Goal: Task Accomplishment & Management: Complete application form

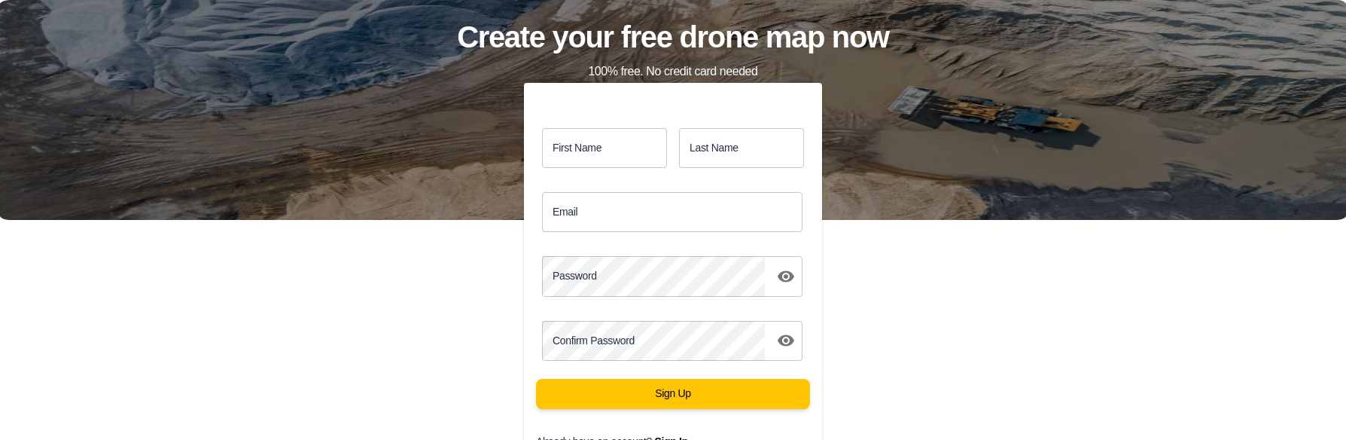
scroll to position [126, 0]
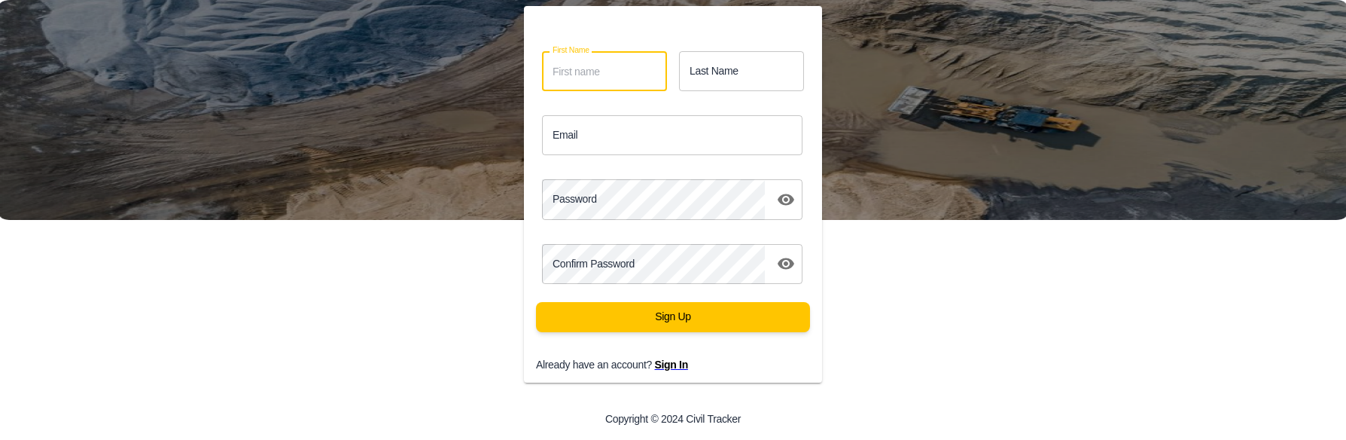
click at [638, 76] on input "First Name" at bounding box center [604, 71] width 125 height 40
type input "j"
click at [742, 81] on input "Last Name" at bounding box center [741, 71] width 125 height 40
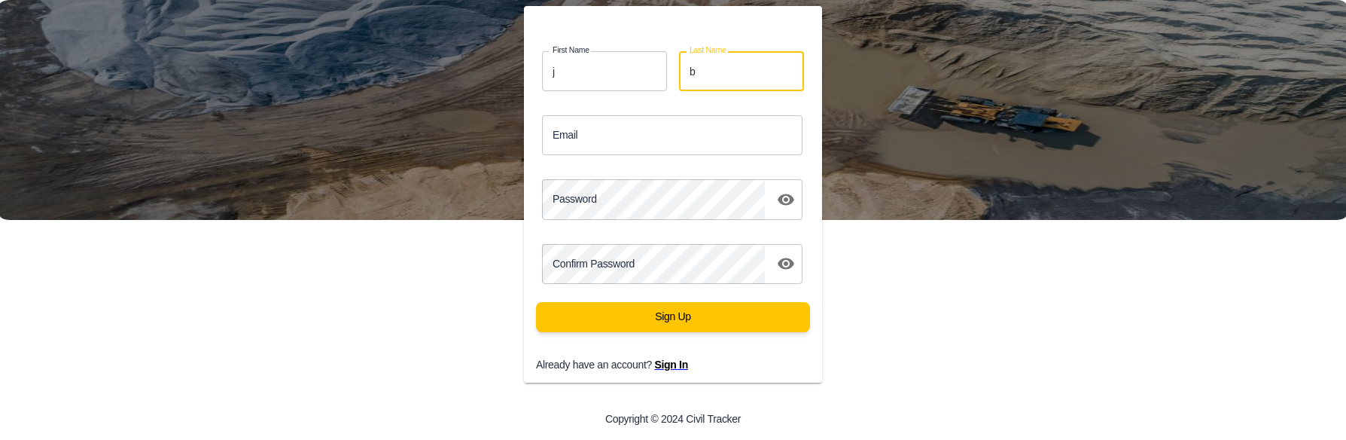
type input "b"
click at [596, 154] on div "Email Email" at bounding box center [673, 135] width 298 height 52
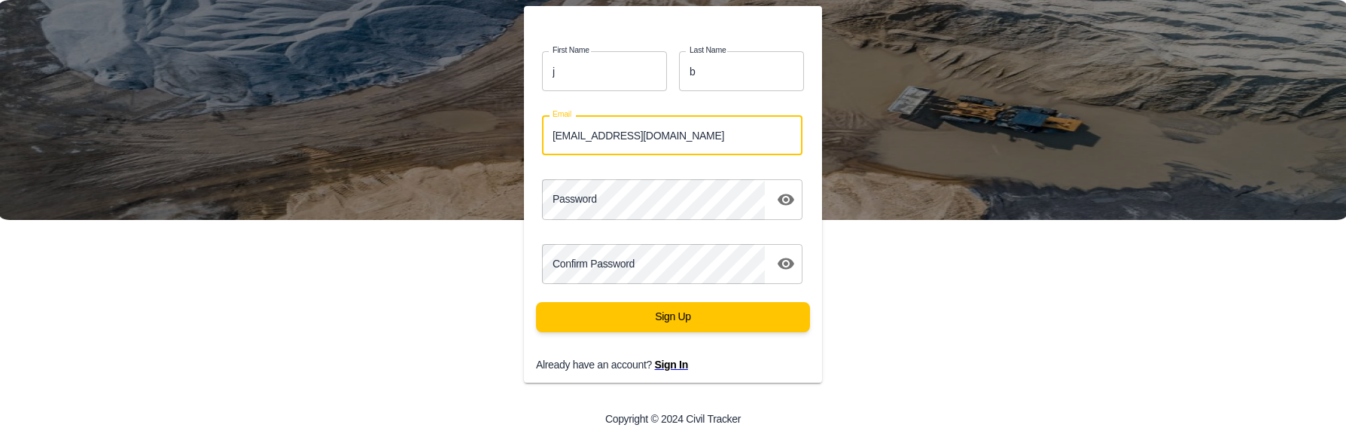
type input "jbaldwin@aecon.com"
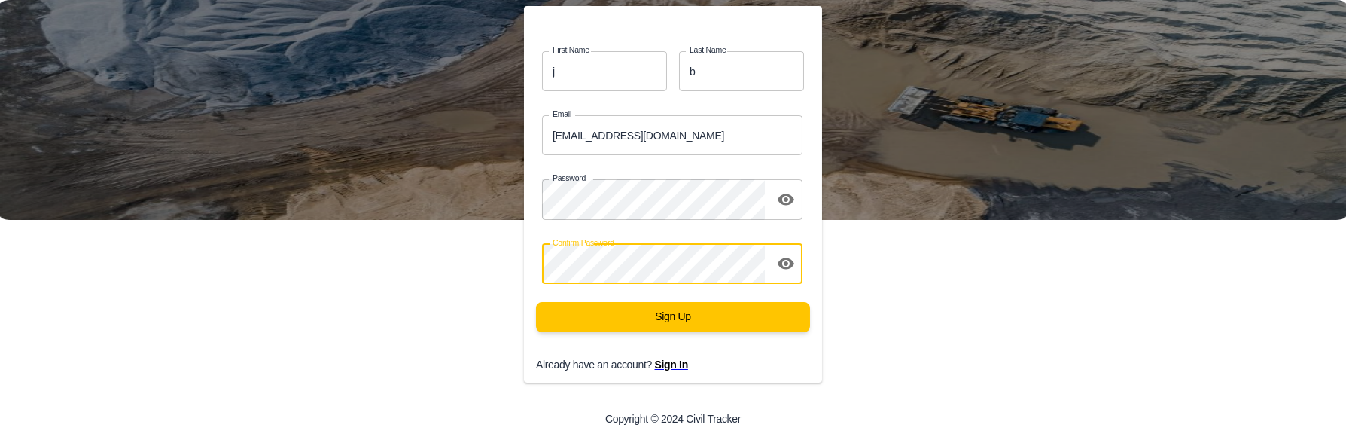
click at [536, 302] on button "Sign Up" at bounding box center [673, 317] width 274 height 30
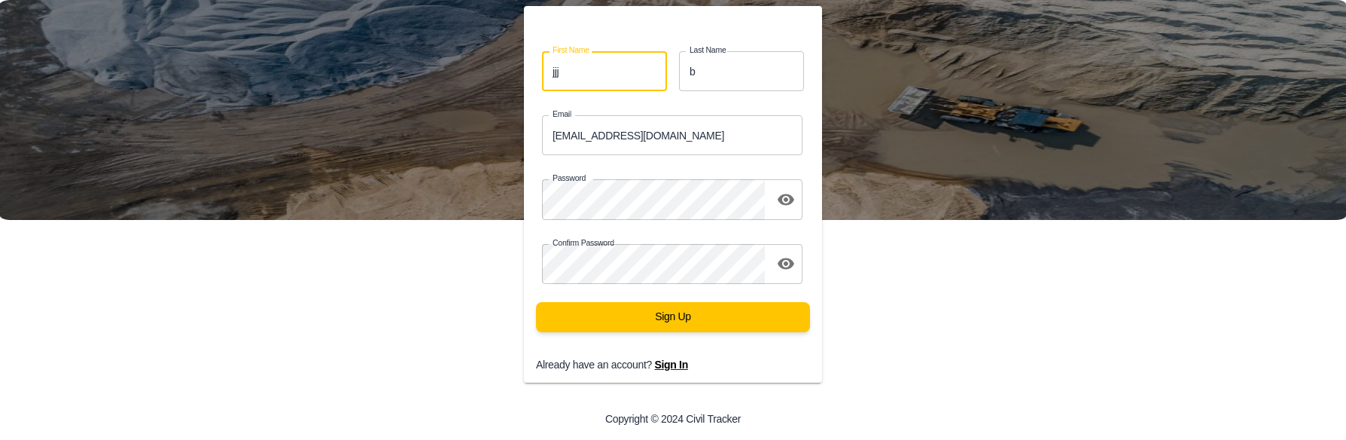
type input "jjj"
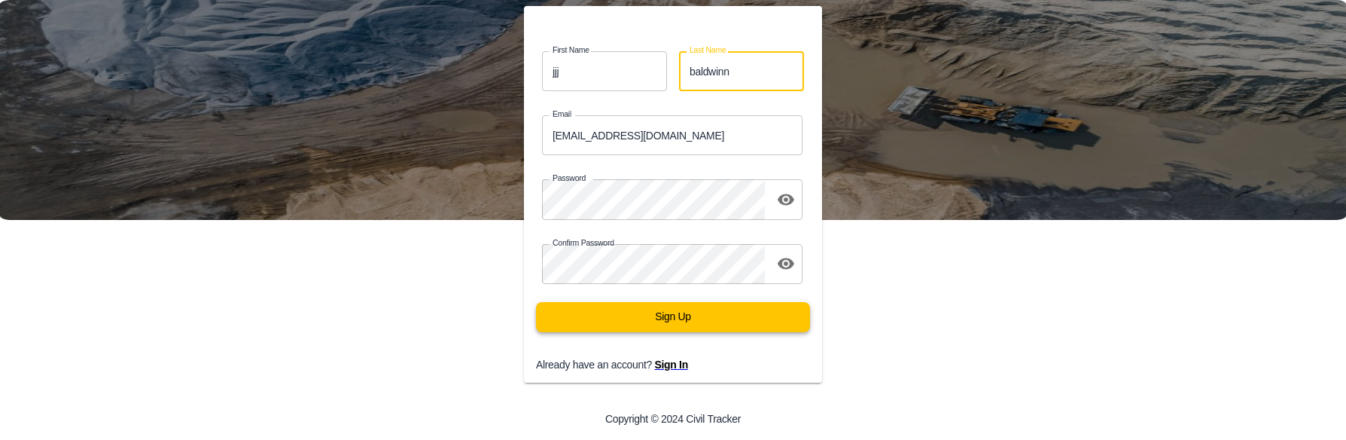
type input "baldwinn"
click at [680, 325] on button "Sign Up" at bounding box center [673, 317] width 274 height 30
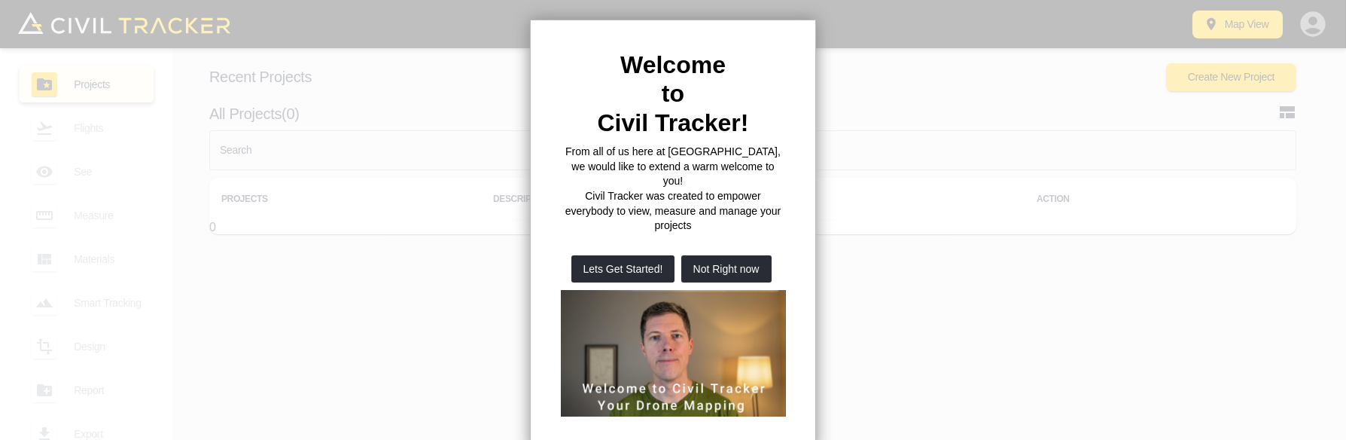
click at [875, 96] on div at bounding box center [673, 220] width 1346 height 440
click at [720, 255] on button "Not Right now" at bounding box center [726, 268] width 90 height 27
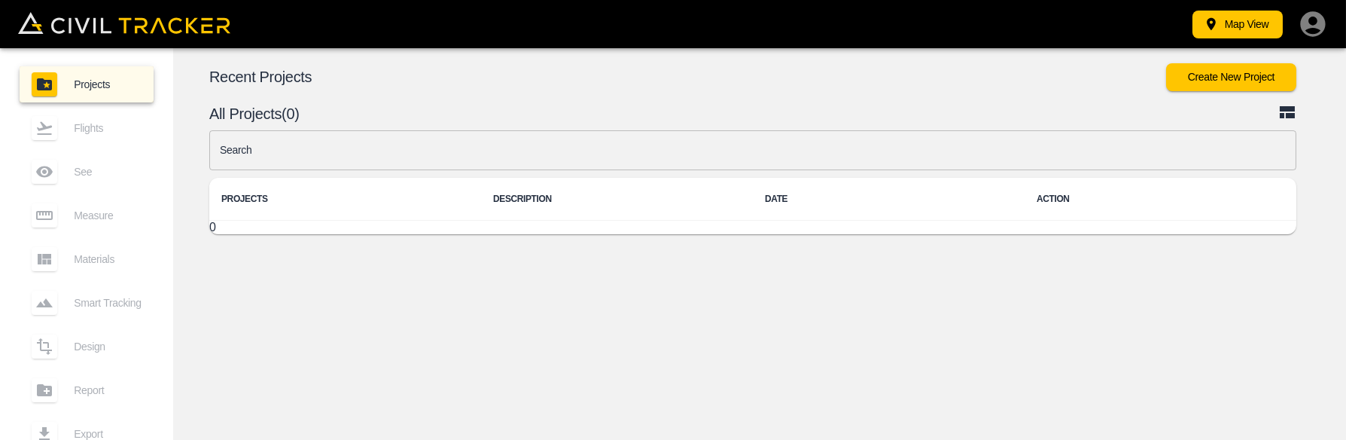
drag, startPoint x: 103, startPoint y: 136, endPoint x: 95, endPoint y: 137, distance: 8.4
click at [103, 135] on div "Flights" at bounding box center [87, 128] width 134 height 36
click at [57, 129] on div "Flights" at bounding box center [87, 128] width 134 height 36
click at [44, 131] on div "Flights" at bounding box center [87, 128] width 134 height 36
click at [1244, 81] on button "Create New Project" at bounding box center [1231, 77] width 130 height 28
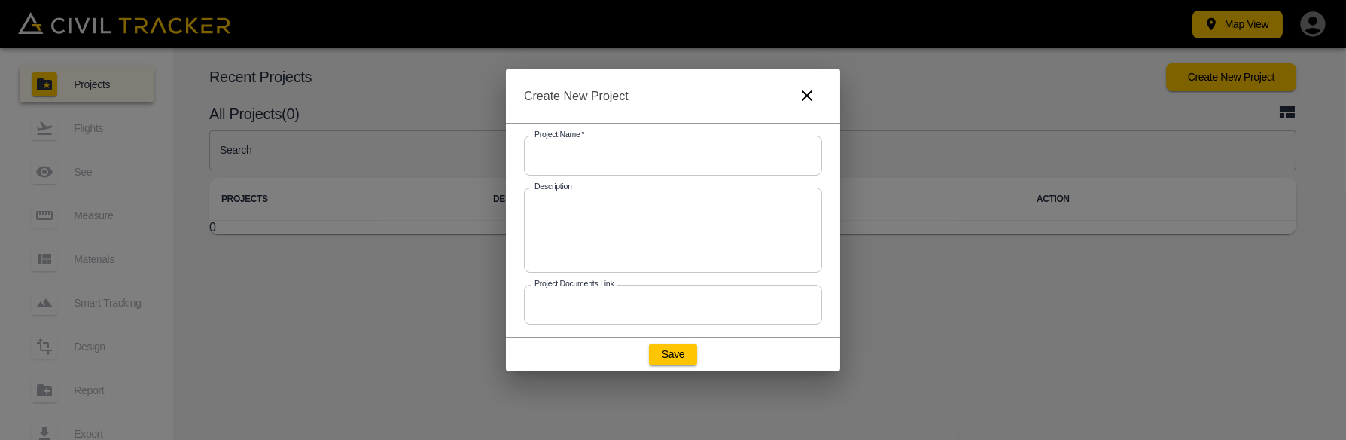
click at [609, 151] on input "text" at bounding box center [673, 156] width 298 height 40
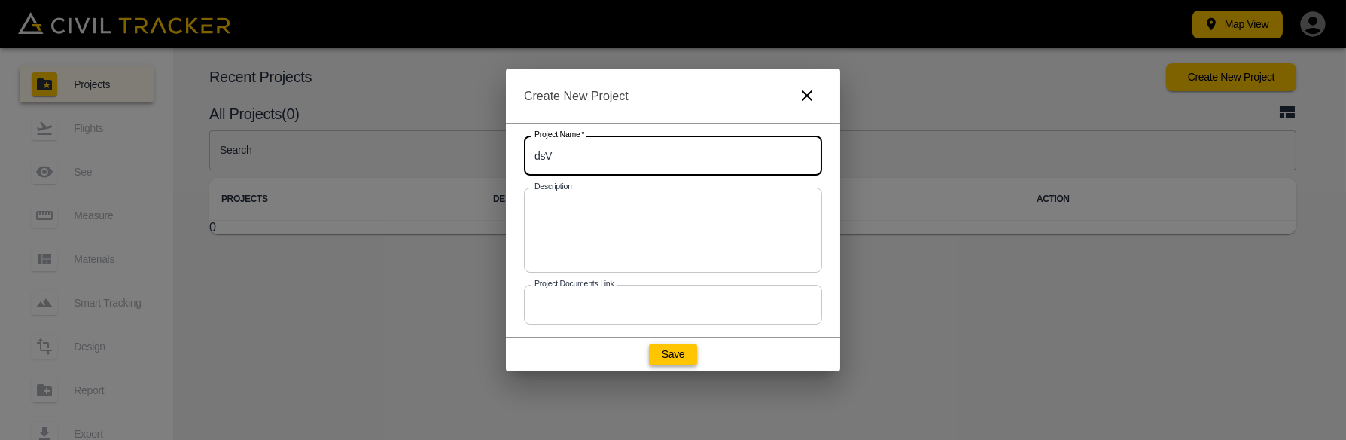
type input "dsV"
drag, startPoint x: 671, startPoint y: 364, endPoint x: 670, endPoint y: 352, distance: 12.1
click at [672, 361] on button "Save" at bounding box center [673, 353] width 48 height 21
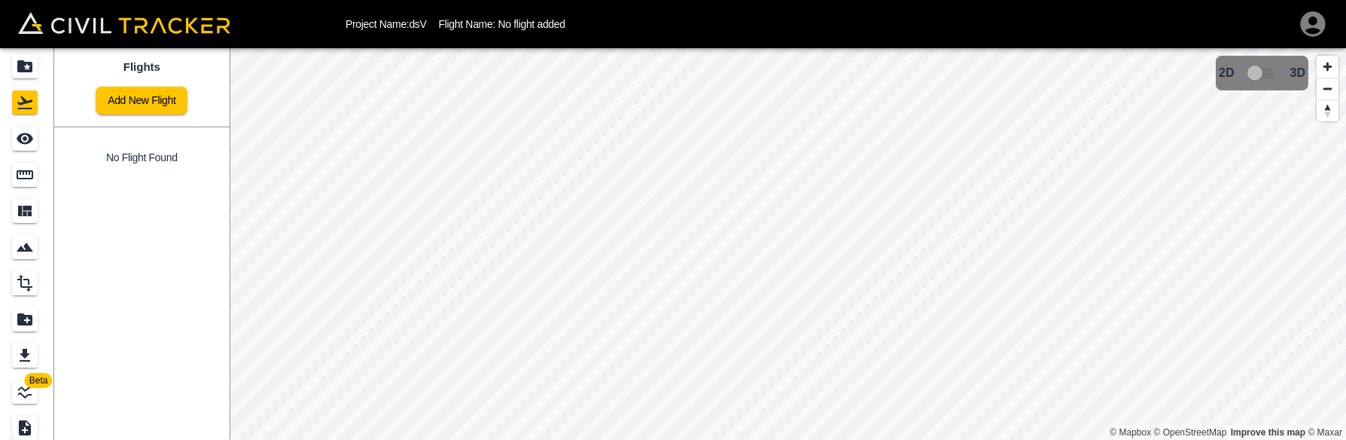
click at [720, 47] on div "Project Name: dsV Flight Name: No flight added Beta Flights Add New Flight No F…" at bounding box center [673, 220] width 1346 height 440
click at [1253, 74] on span "3D model not uploaded yet" at bounding box center [1263, 73] width 44 height 29
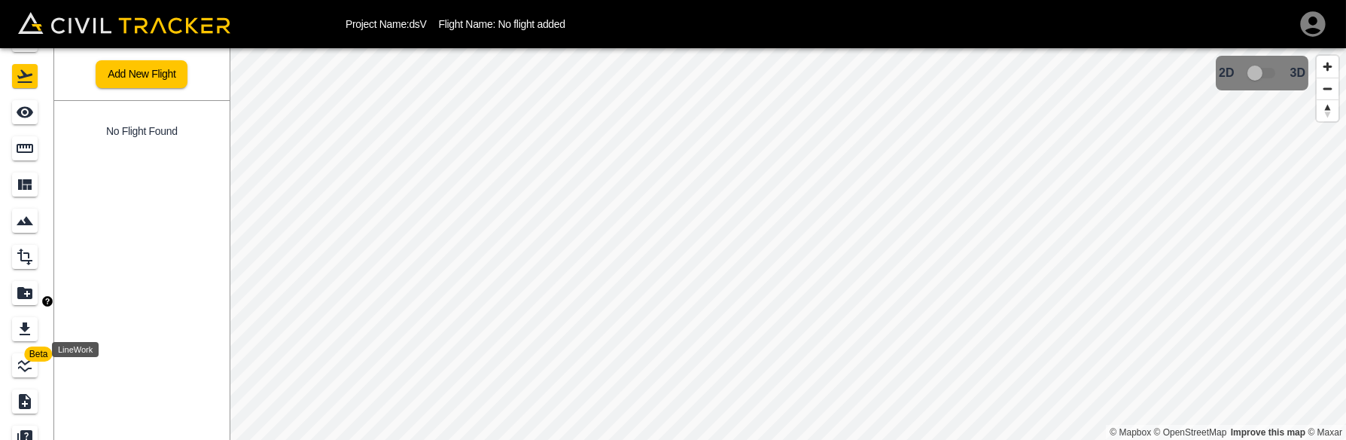
scroll to position [41, 0]
